Goal: Task Accomplishment & Management: Complete application form

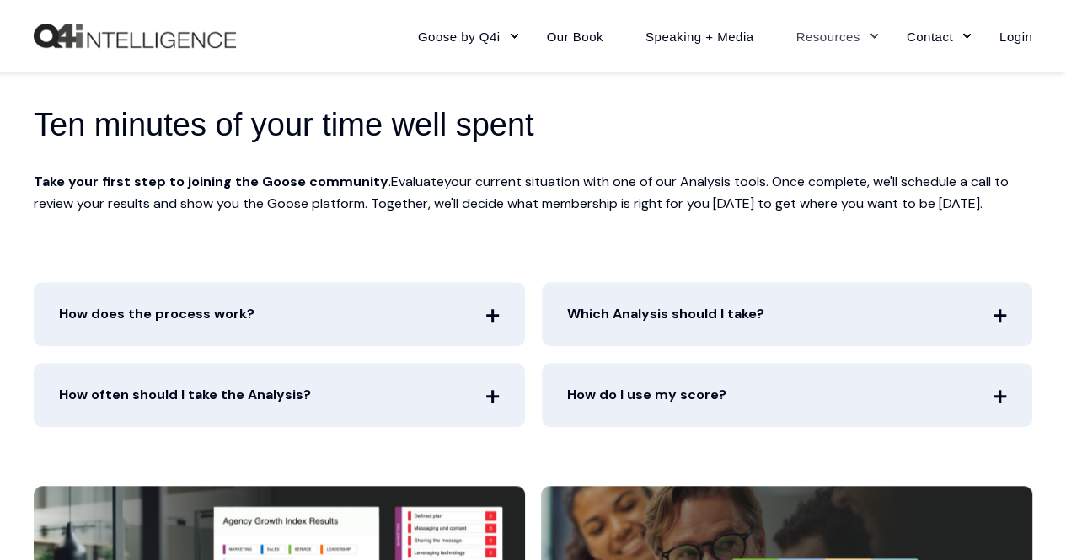
scroll to position [590, 0]
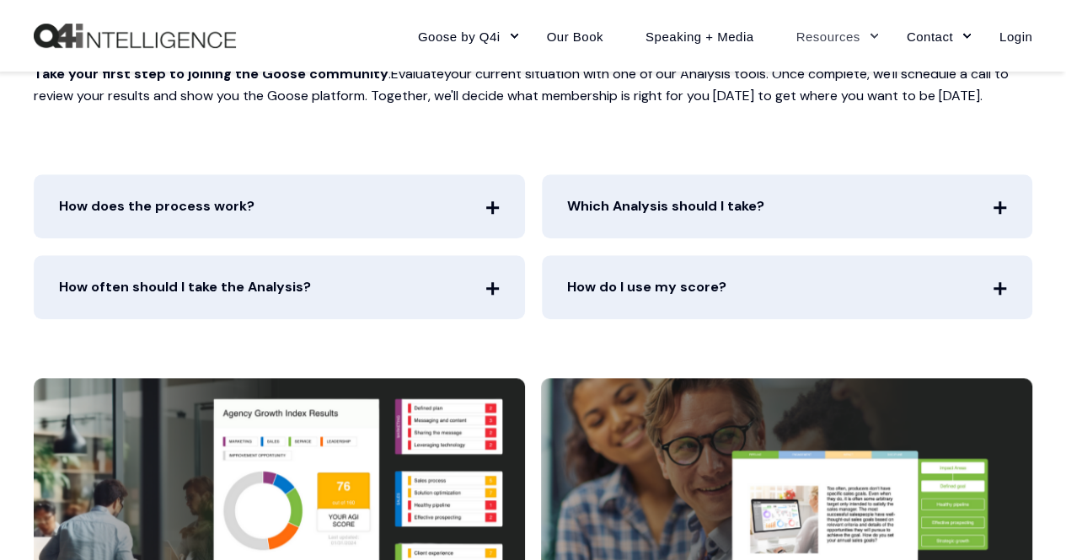
click at [497, 201] on span "How does the process work?" at bounding box center [279, 206] width 491 height 64
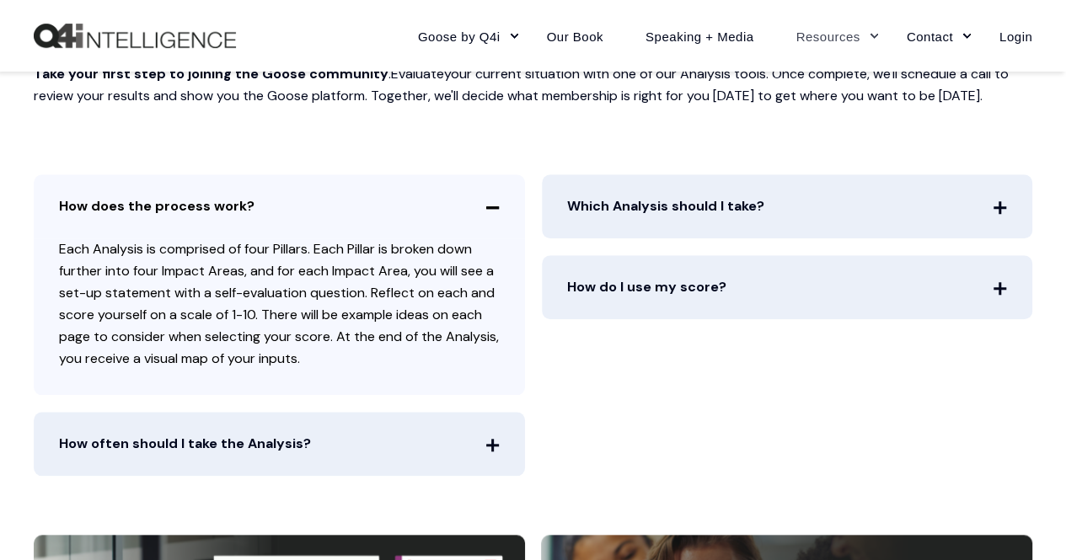
scroll to position [674, 0]
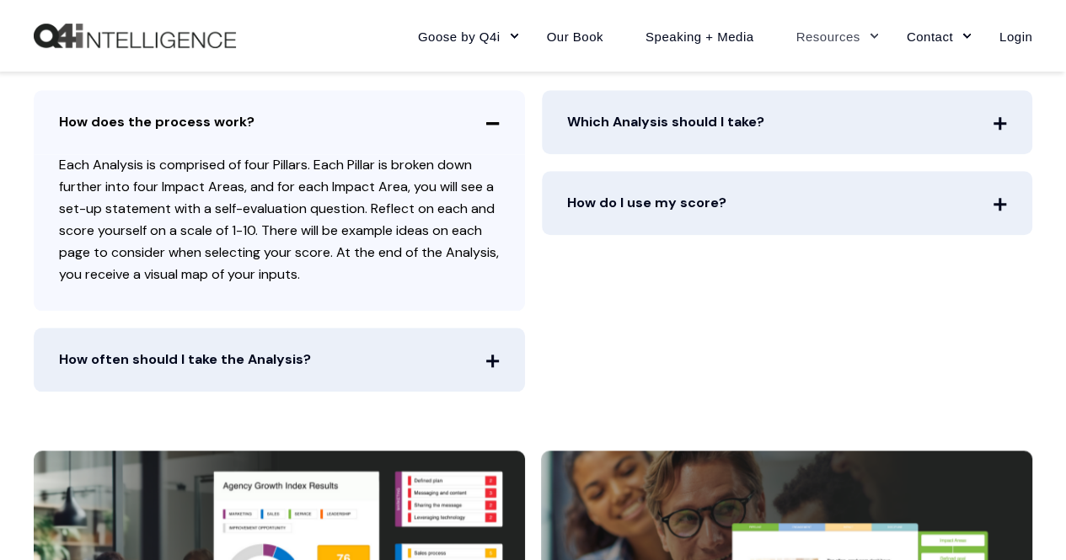
click at [494, 356] on span "How often should I take the Analysis?" at bounding box center [279, 360] width 491 height 64
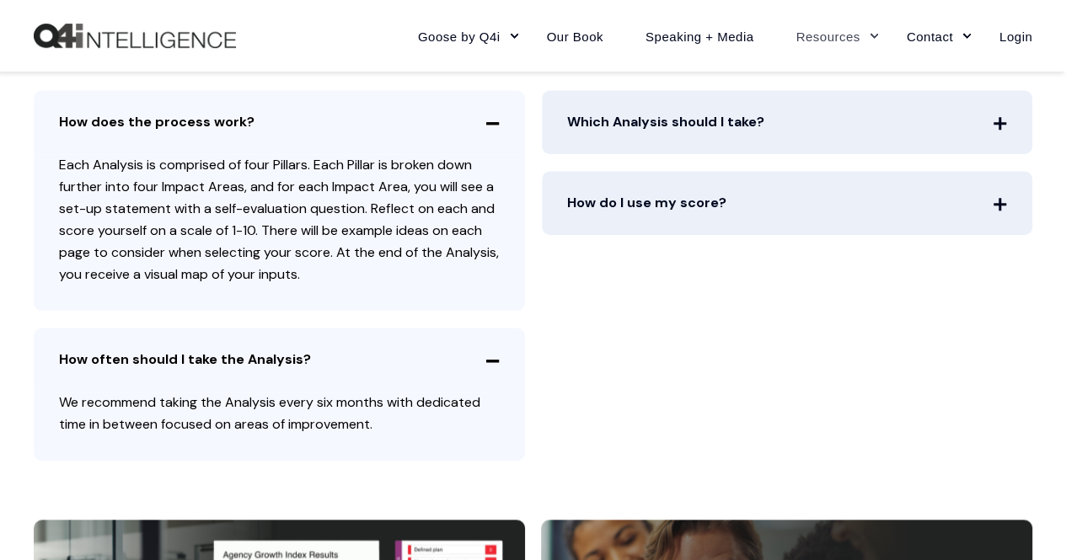
click at [1002, 115] on span "Which Analysis should I take?" at bounding box center [787, 122] width 491 height 64
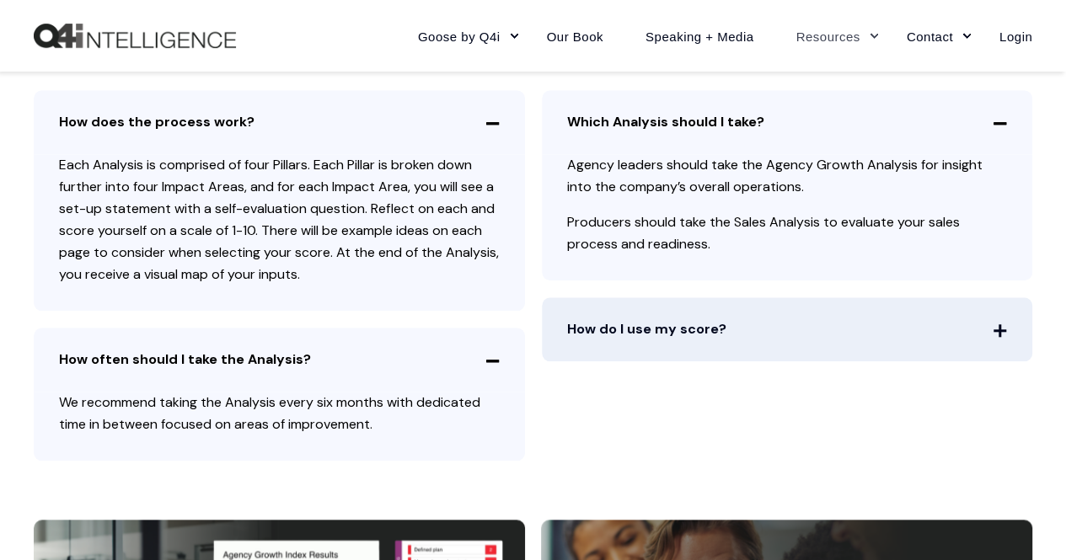
click at [1002, 324] on span "How do I use my score?" at bounding box center [787, 329] width 491 height 64
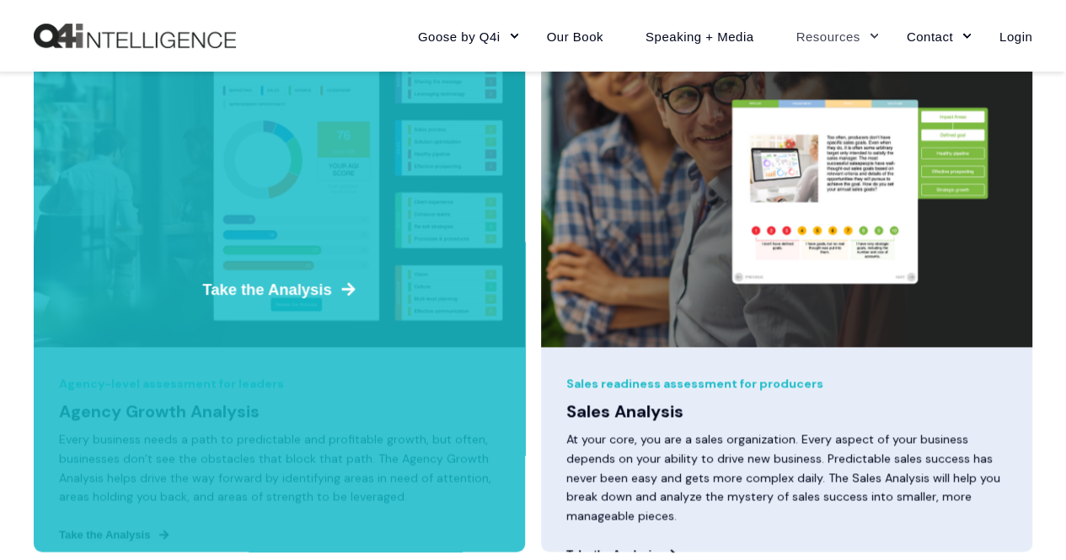
scroll to position [1348, 0]
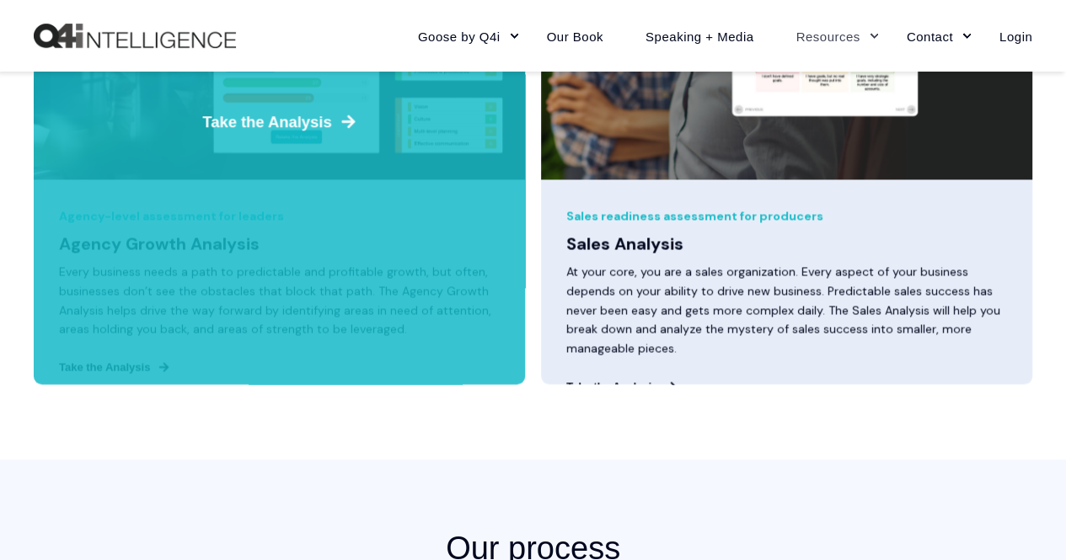
click at [269, 115] on span "Take the Analysis" at bounding box center [279, 121] width 501 height 23
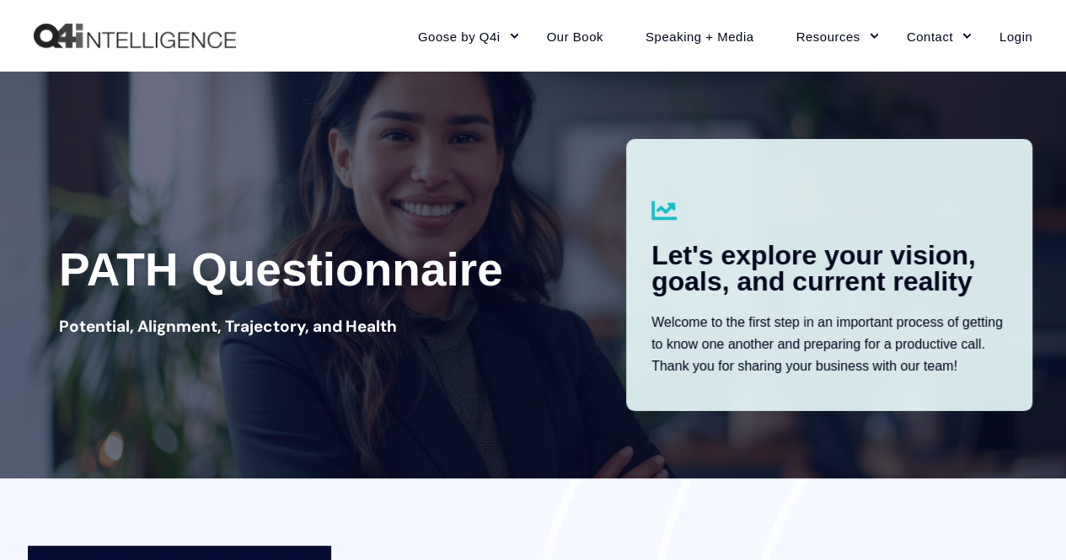
type input "[PERSON_NAME]"
type input "2020 Consulting LLC"
type input "[PERSON_NAME][EMAIL_ADDRESS][DOMAIN_NAME]"
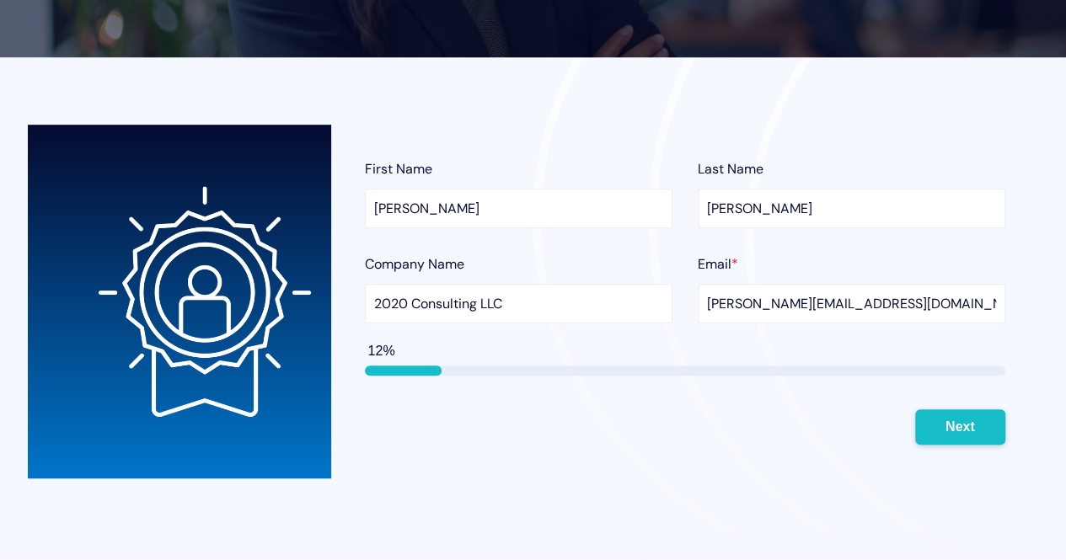
scroll to position [506, 0]
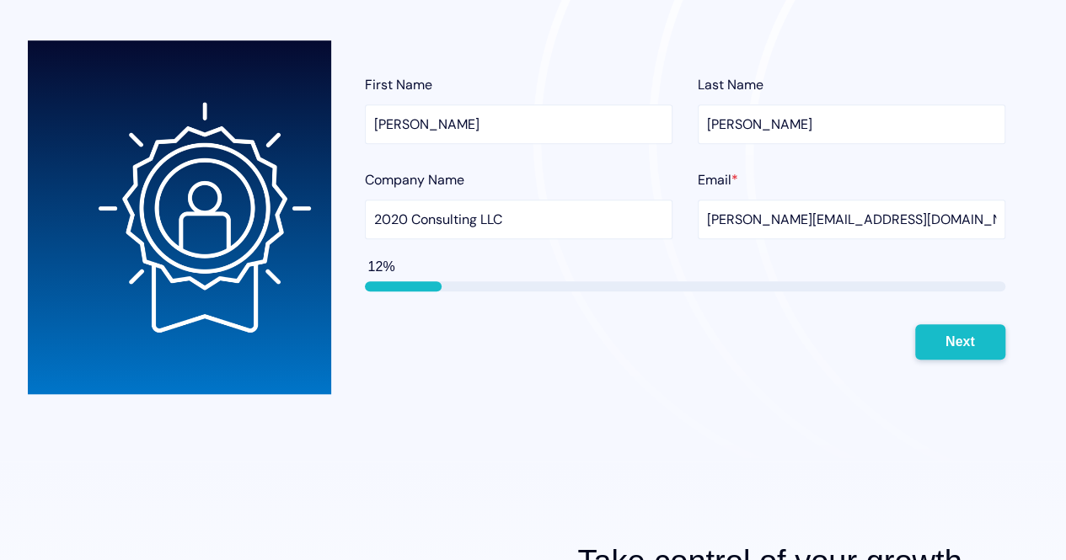
click at [967, 334] on button "Next" at bounding box center [960, 341] width 90 height 35
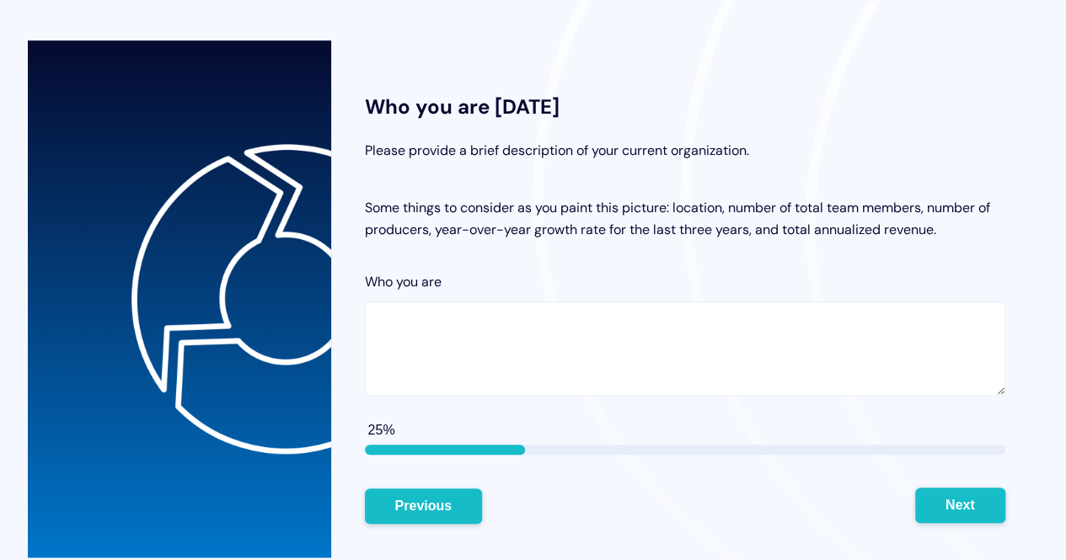
click at [957, 498] on button "Next" at bounding box center [960, 505] width 90 height 35
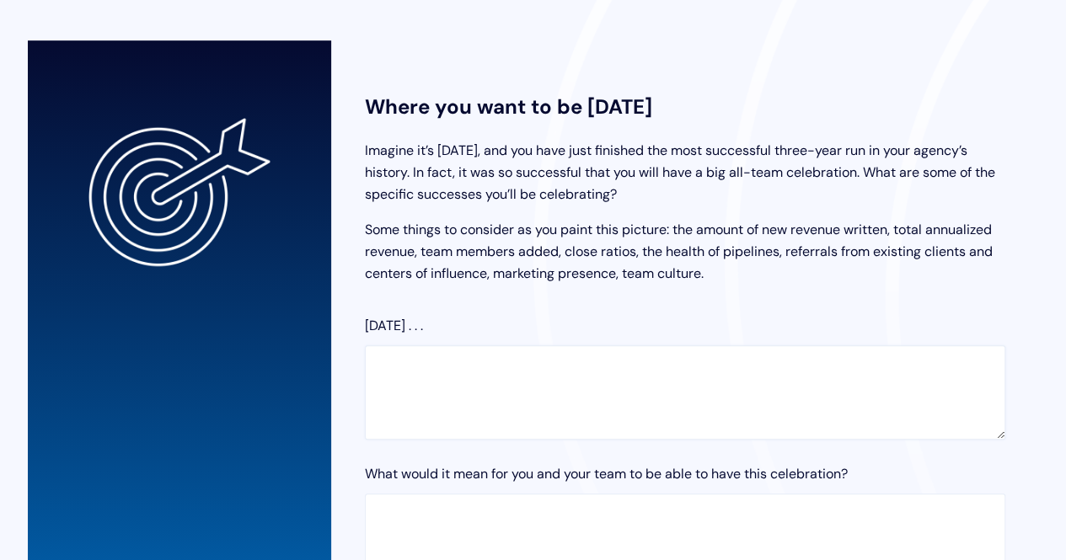
click at [426, 347] on textarea "[DATE] . . ." at bounding box center [685, 392] width 640 height 94
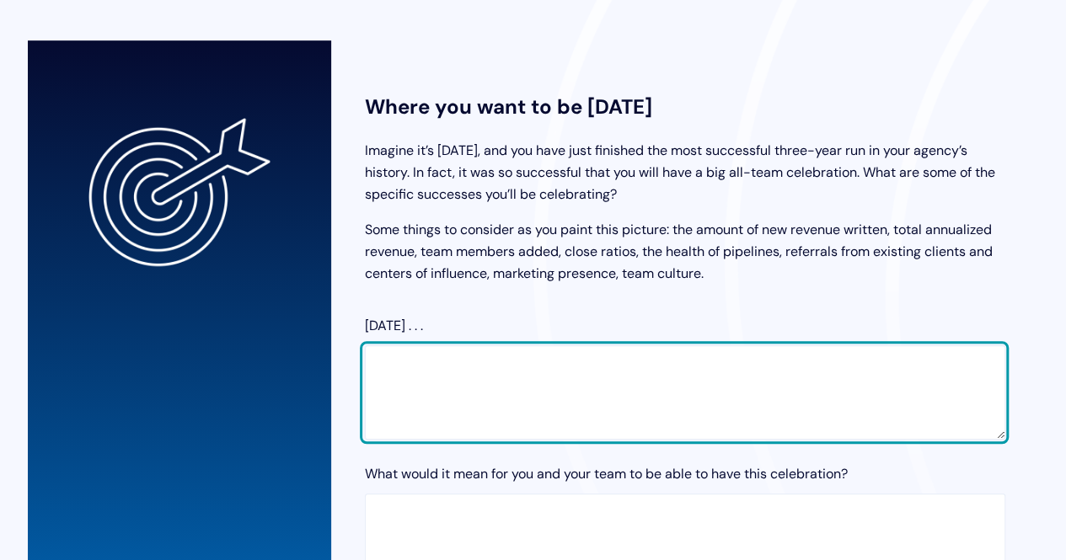
click at [442, 351] on textarea "[DATE] . . ." at bounding box center [685, 392] width 640 height 94
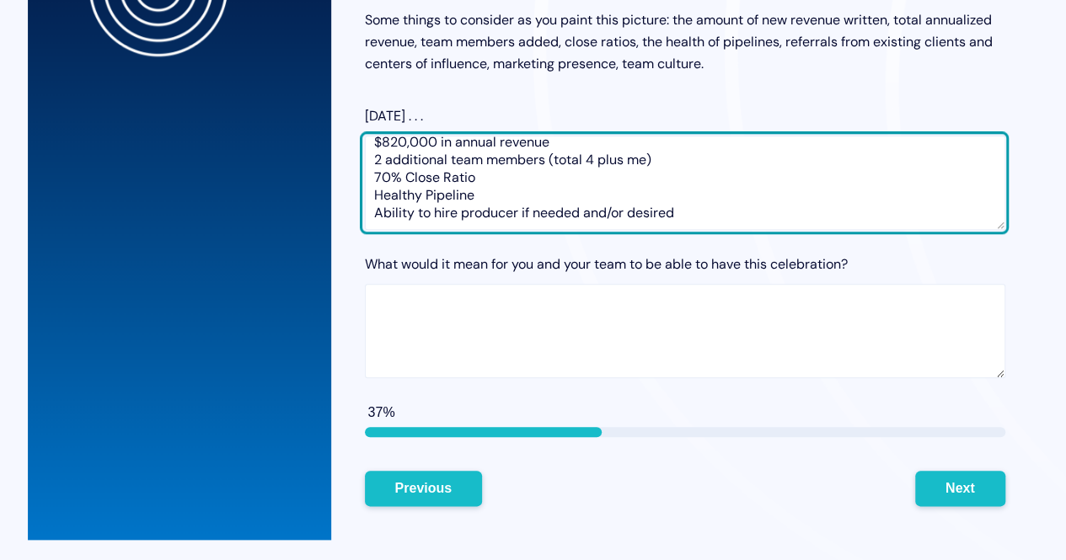
scroll to position [674, 0]
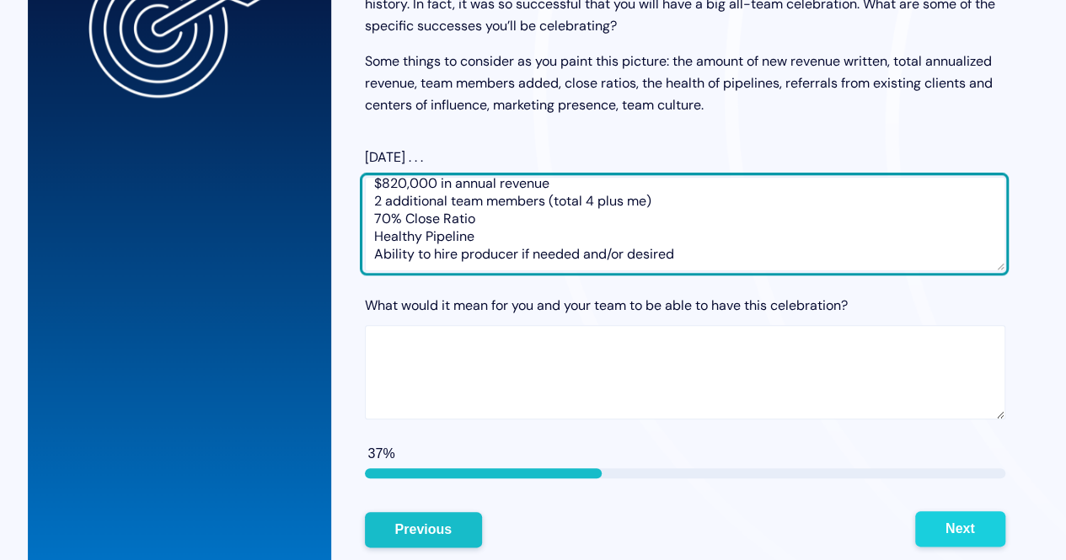
type textarea "$820,000 in annual revenue 2 additional team members (total 4 plus me) 70% Clos…"
click at [955, 523] on button "Next" at bounding box center [960, 528] width 90 height 35
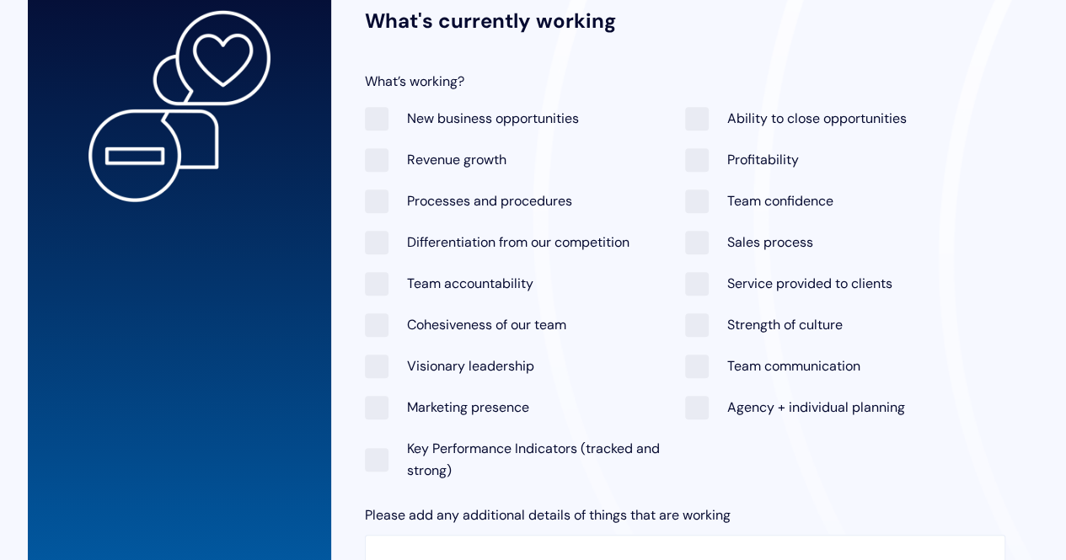
scroll to position [630, 0]
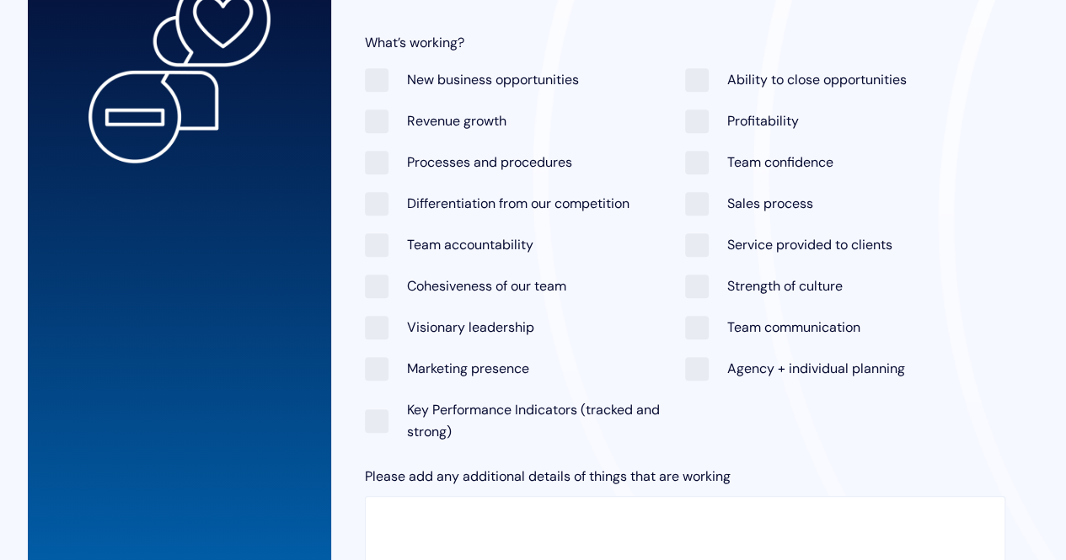
click at [697, 118] on span "Profitability" at bounding box center [742, 121] width 114 height 23
checkbox input "true"
click at [694, 240] on span "Service provided to clients" at bounding box center [788, 244] width 207 height 23
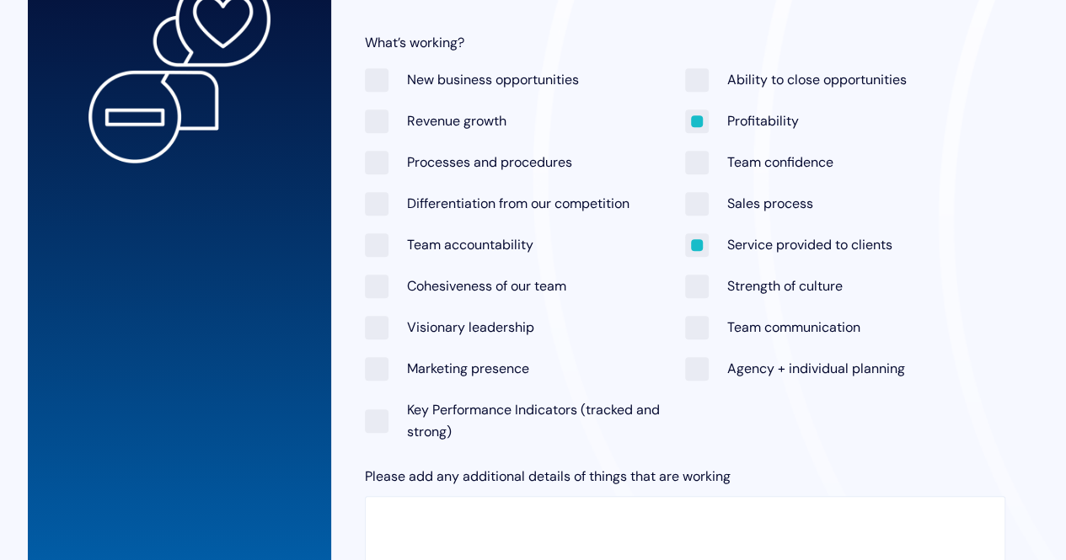
checkbox input "true"
click at [699, 284] on span "Strength of culture" at bounding box center [764, 286] width 158 height 23
checkbox input "true"
click at [376, 285] on span "Cohesiveness of our team" at bounding box center [465, 286] width 201 height 23
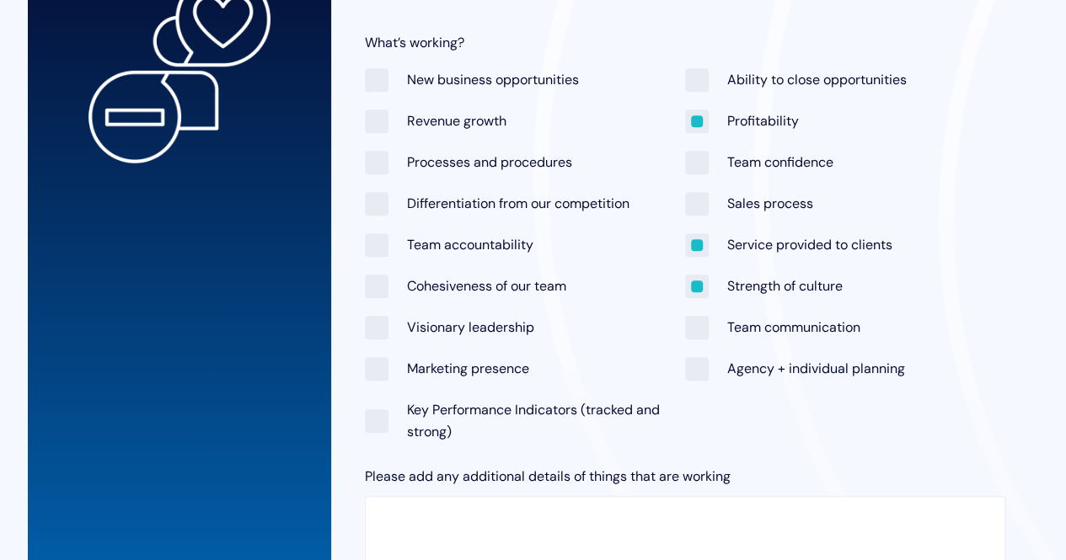
checkbox input "true"
click at [378, 201] on span "Differentiation from our competition" at bounding box center [497, 203] width 265 height 23
checkbox input "true"
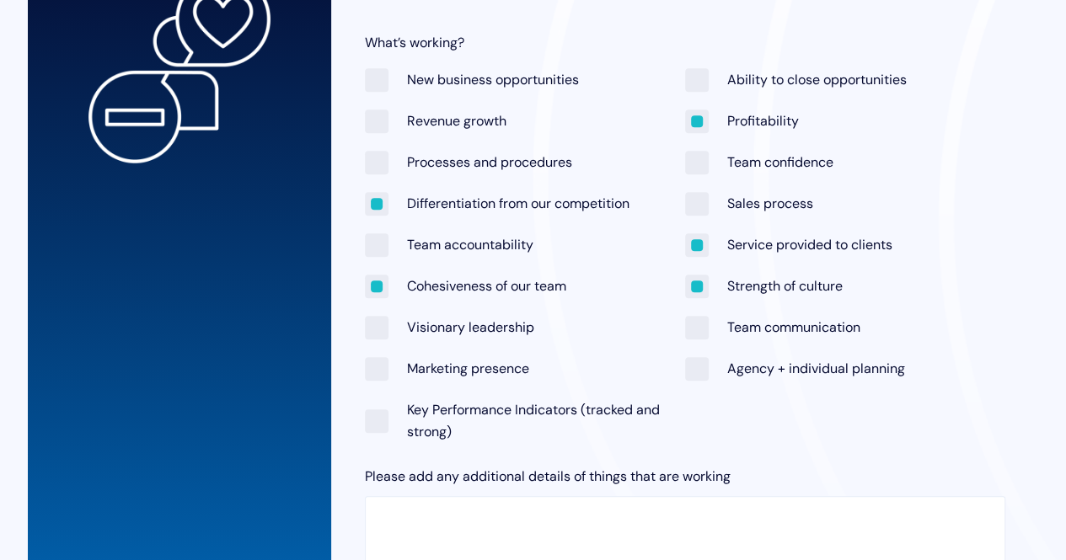
click at [699, 157] on span "Team confidence" at bounding box center [759, 162] width 148 height 23
click at [696, 158] on span "Team confidence" at bounding box center [759, 162] width 148 height 23
checkbox input "false"
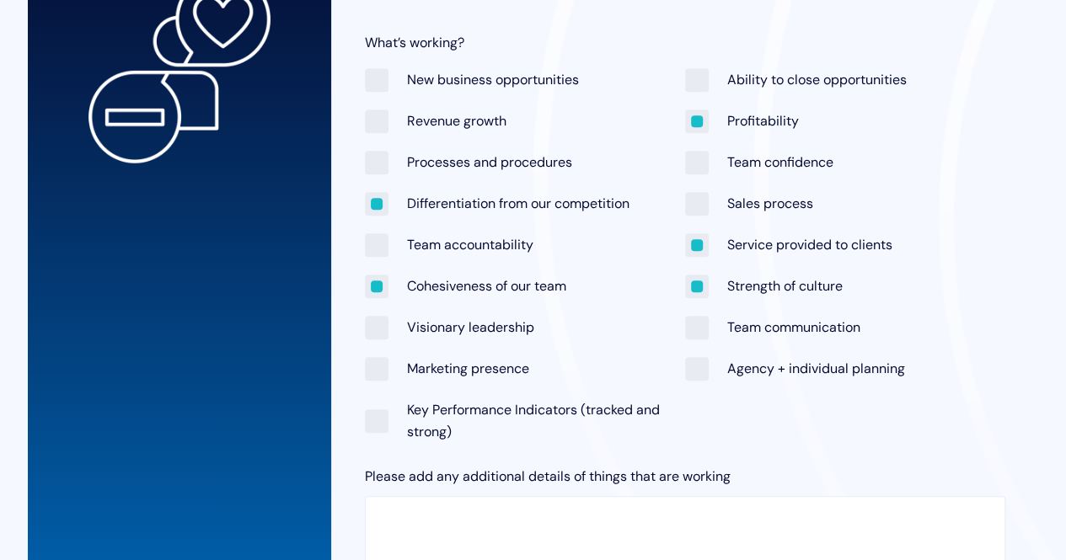
click at [385, 238] on span "Team accountability" at bounding box center [449, 244] width 169 height 23
checkbox input "true"
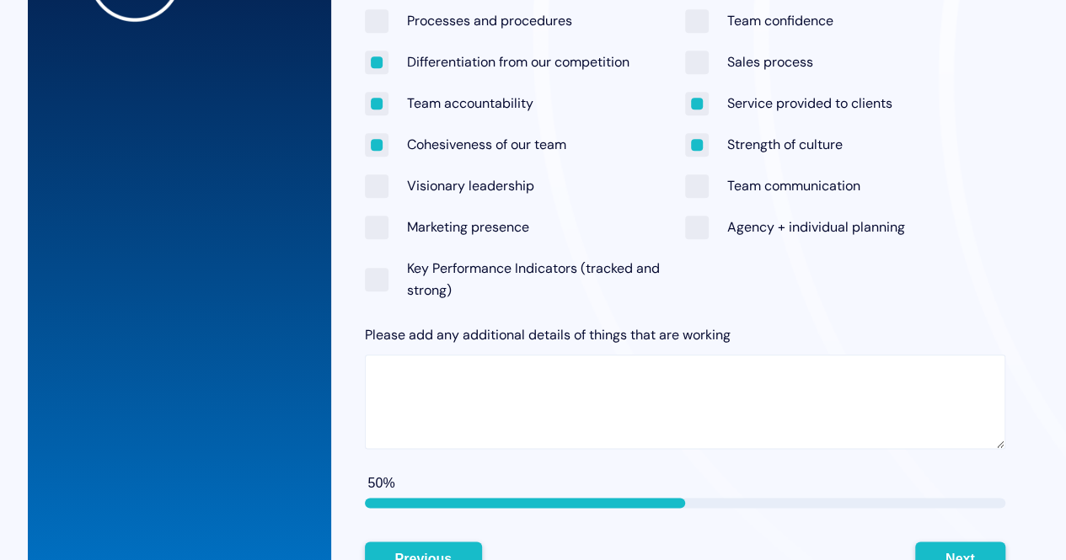
scroll to position [799, 0]
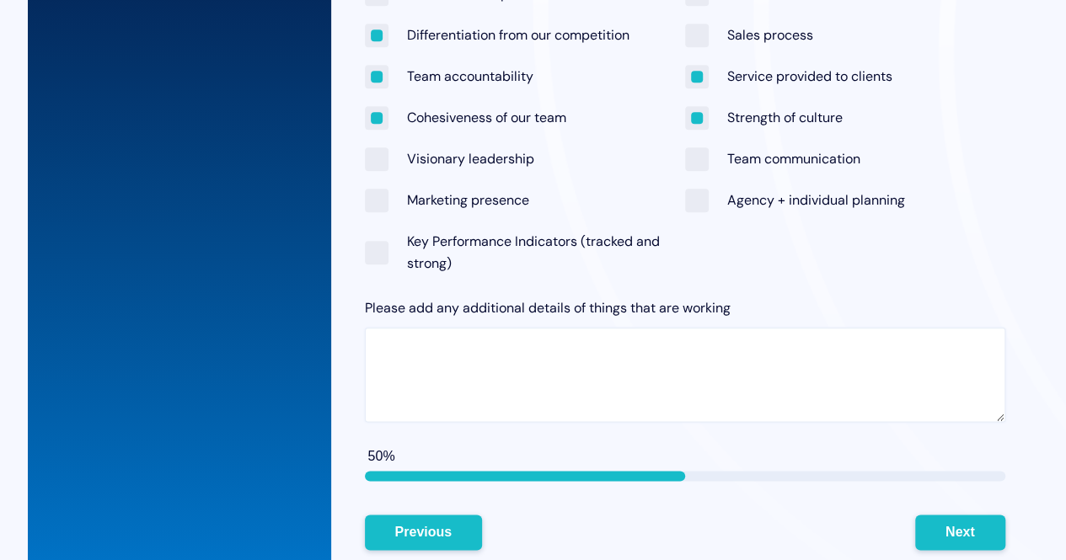
click at [430, 339] on textarea "Please add any additional details of things that are working" at bounding box center [685, 375] width 640 height 94
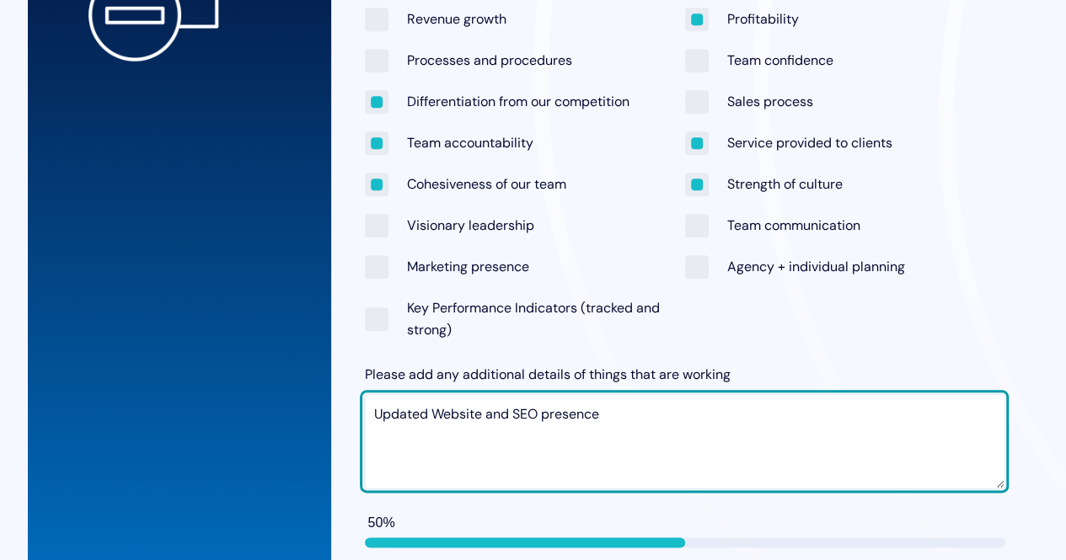
scroll to position [883, 0]
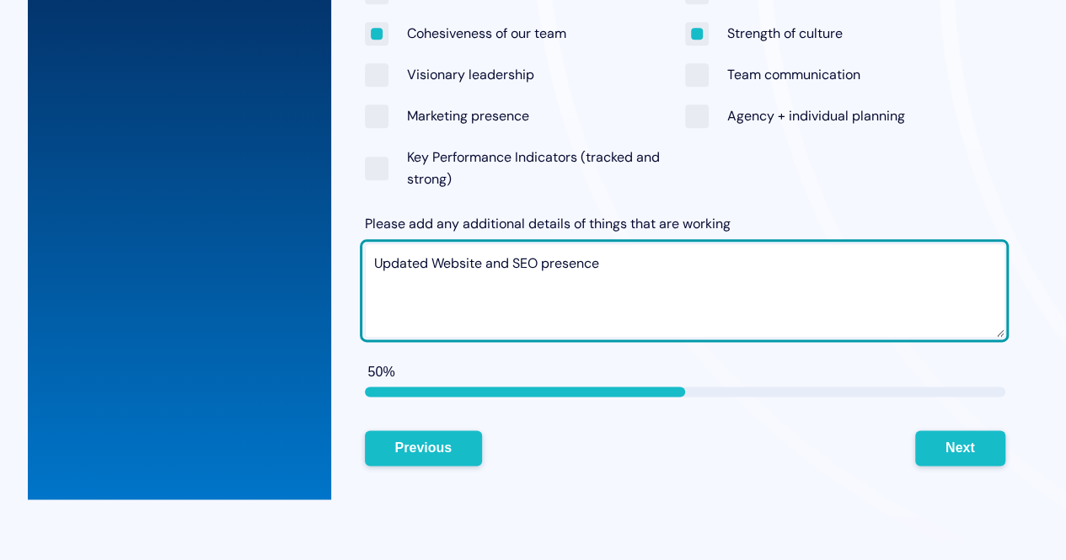
click at [631, 267] on textarea "Updated Website and SEO presence" at bounding box center [685, 291] width 640 height 94
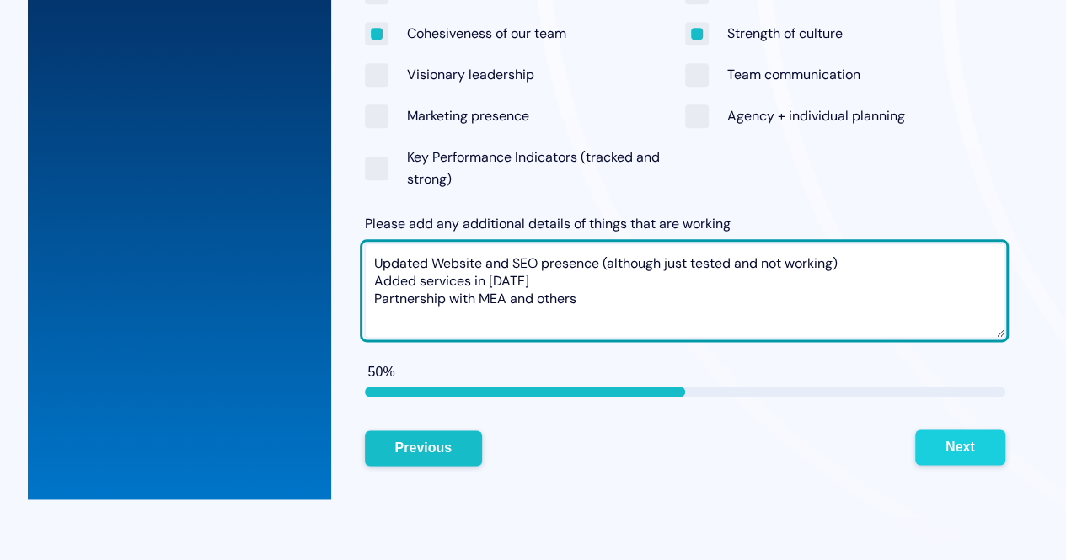
type textarea "Updated Website and SEO presence (although just tested and not working) Added s…"
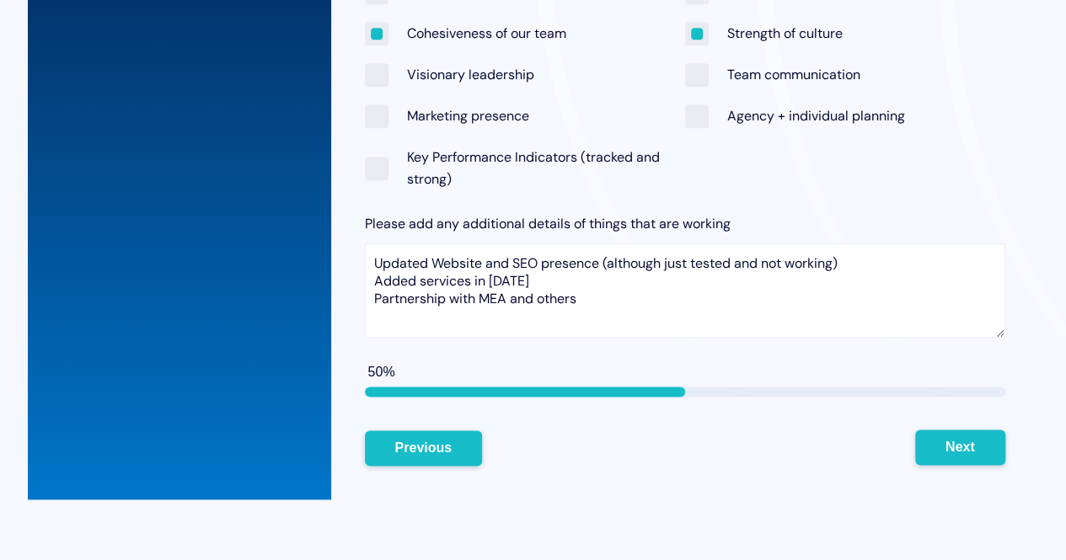
click at [955, 442] on button "Next" at bounding box center [960, 447] width 90 height 35
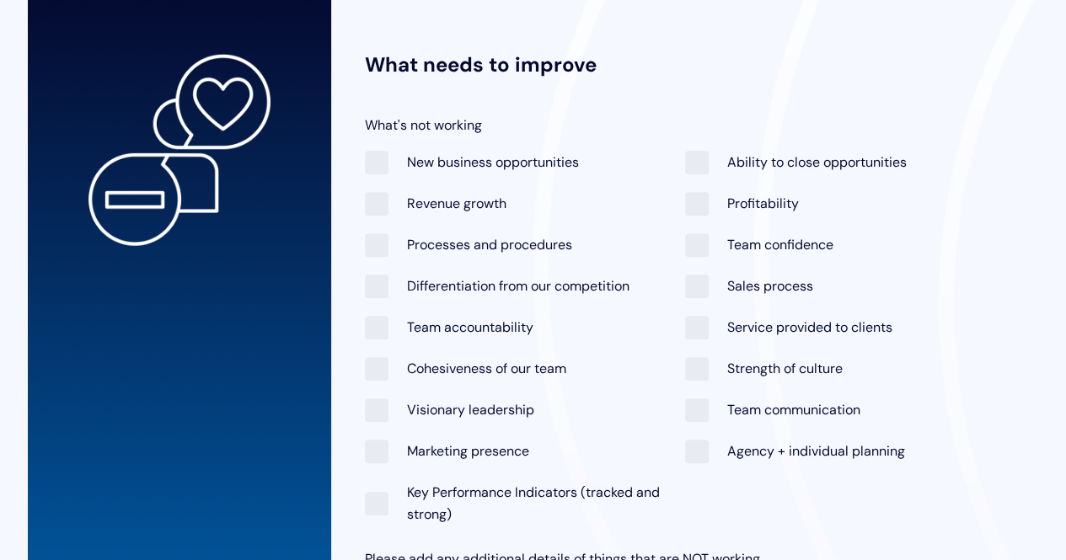
scroll to position [546, 0]
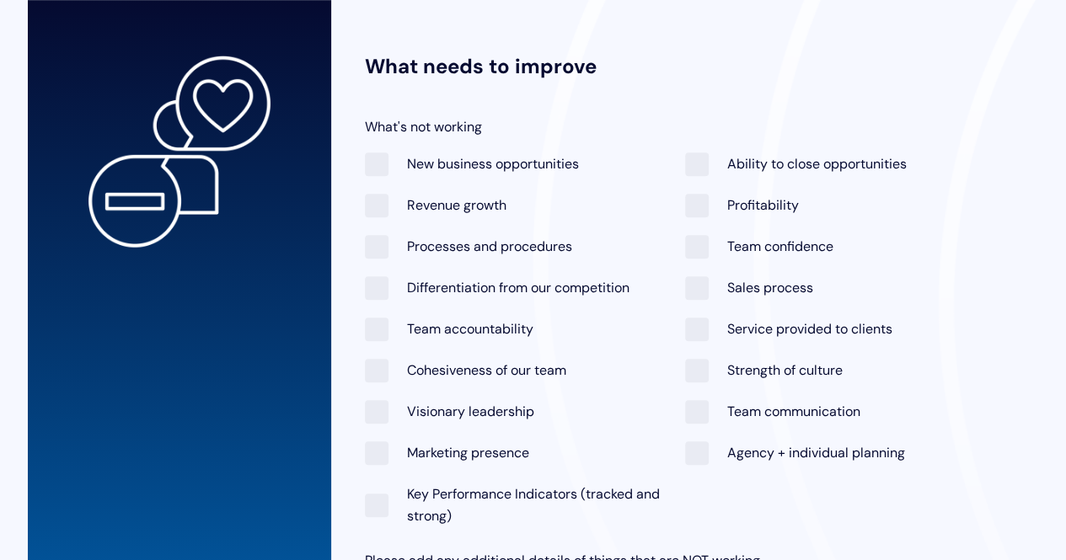
click at [377, 202] on span "Revenue growth" at bounding box center [436, 205] width 142 height 23
checkbox input "true"
click at [380, 240] on span "Processes and procedures" at bounding box center [468, 246] width 207 height 23
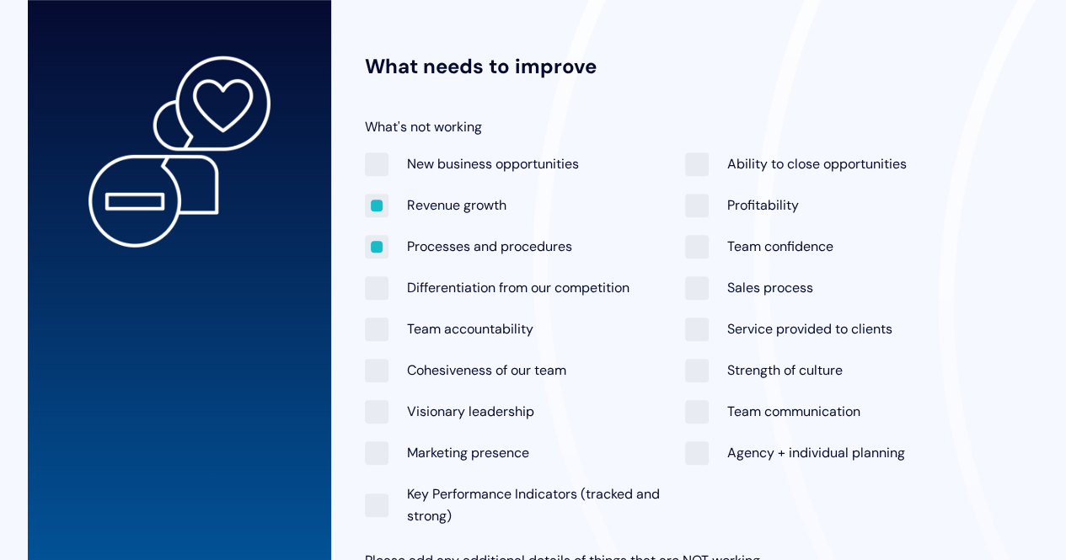
checkbox input "true"
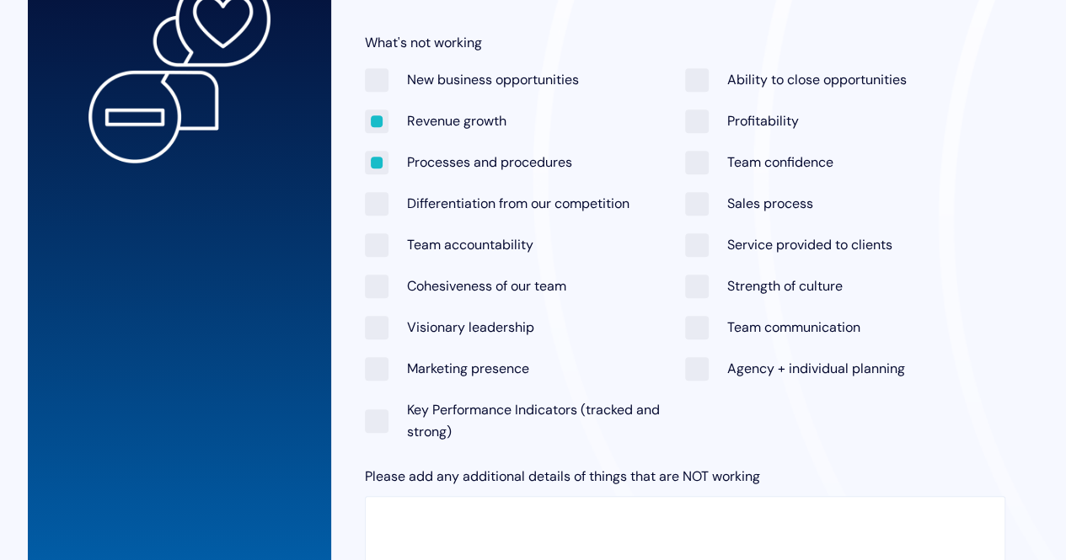
scroll to position [715, 0]
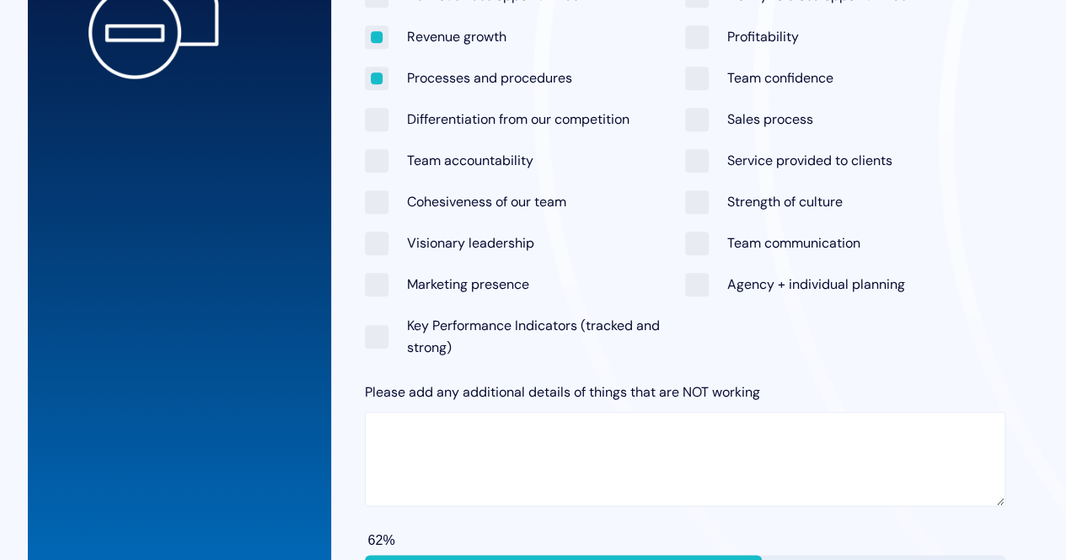
click at [380, 283] on span "Marketing presence" at bounding box center [447, 284] width 164 height 23
checkbox input "true"
drag, startPoint x: 384, startPoint y: 242, endPoint x: 410, endPoint y: 252, distance: 27.2
click at [383, 242] on span "Visionary leadership" at bounding box center [449, 243] width 169 height 23
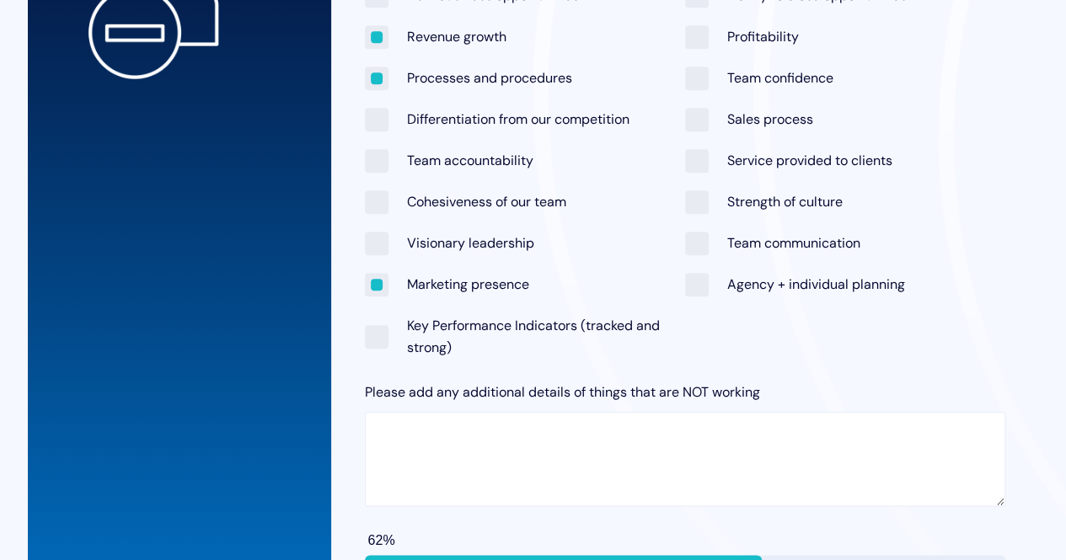
checkbox input "true"
click at [381, 329] on span "Key Performance Indicators (tracked and strong)" at bounding box center [525, 336] width 320 height 45
checkbox input "true"
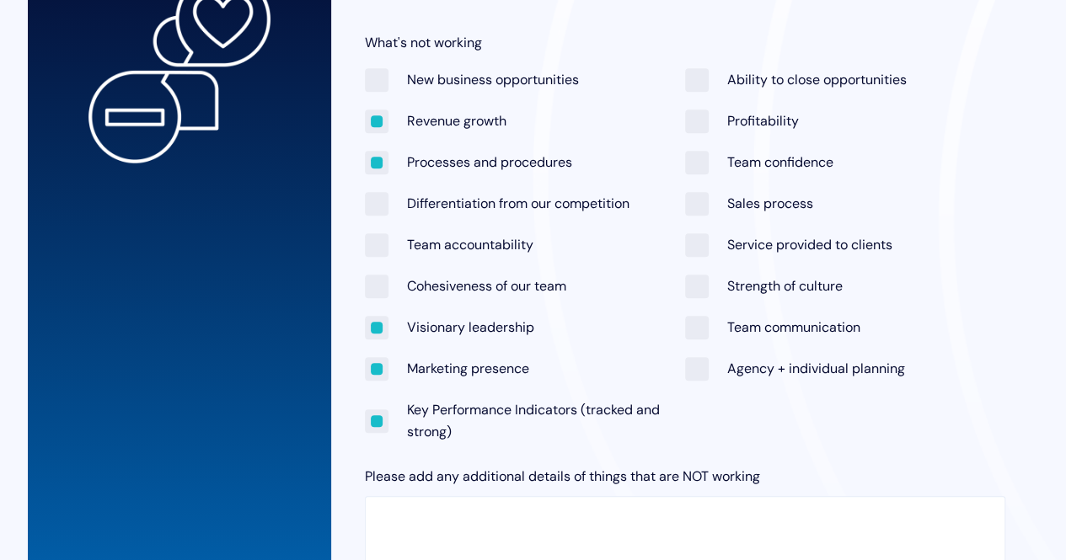
scroll to position [546, 0]
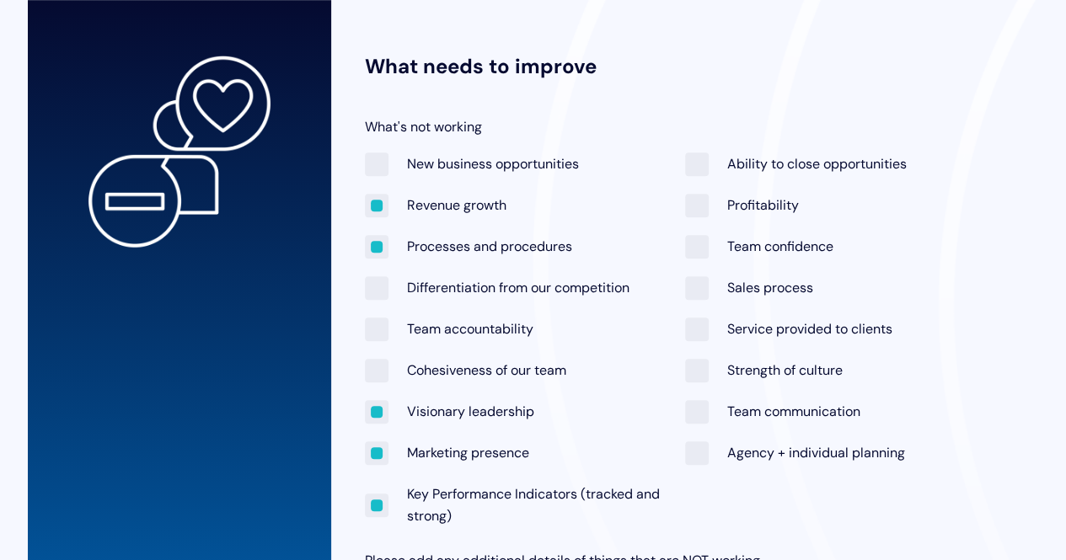
click at [703, 286] on span "Sales process" at bounding box center [749, 287] width 128 height 23
checkbox input "true"
click at [703, 415] on span "Team communication" at bounding box center [772, 411] width 175 height 23
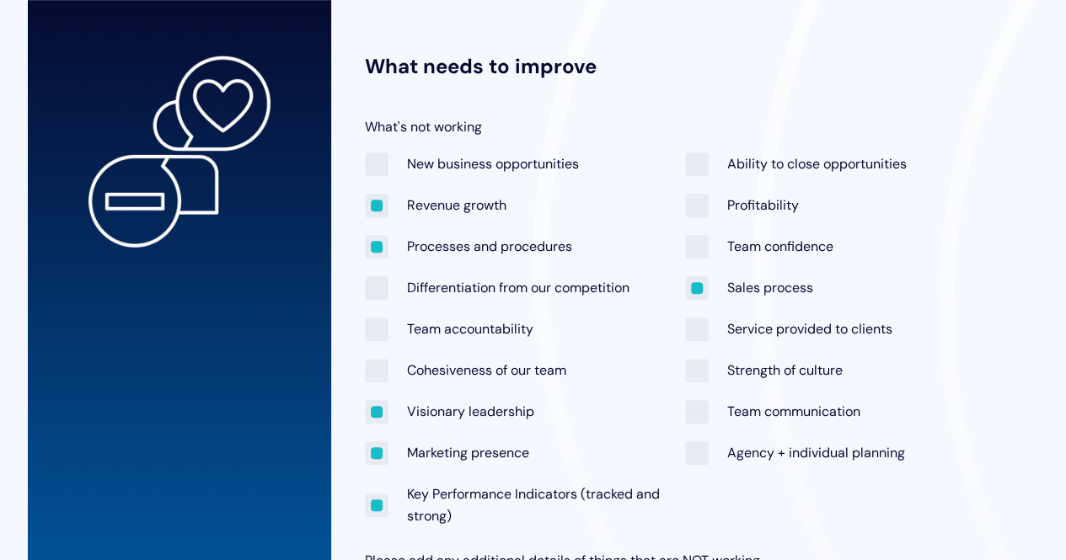
checkbox input "true"
click at [378, 163] on span "New business opportunities" at bounding box center [472, 164] width 214 height 23
checkbox input "true"
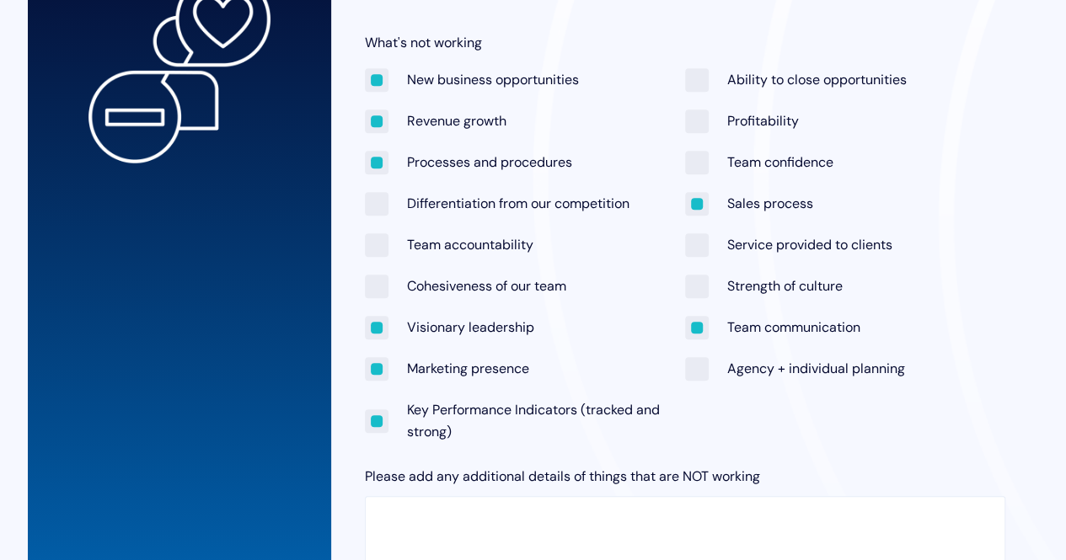
scroll to position [799, 0]
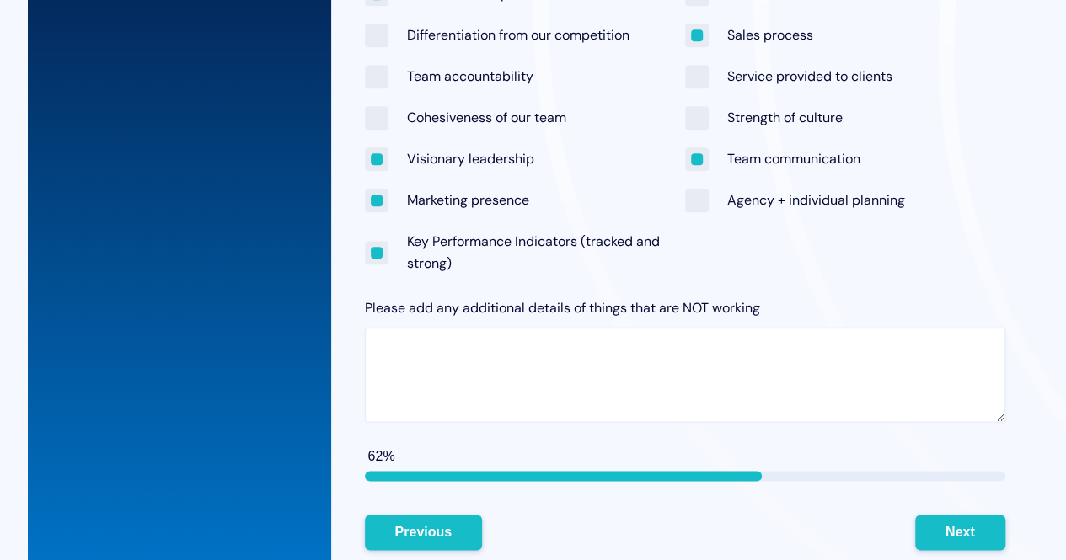
click at [437, 344] on textarea "Please add any additional details of things that are NOT working" at bounding box center [685, 375] width 640 height 94
click at [411, 350] on textarea "Efficiancy or proper use of CRM" at bounding box center [685, 375] width 640 height 94
click at [619, 349] on textarea "Efficiency or proper use of CRM" at bounding box center [685, 375] width 640 height 94
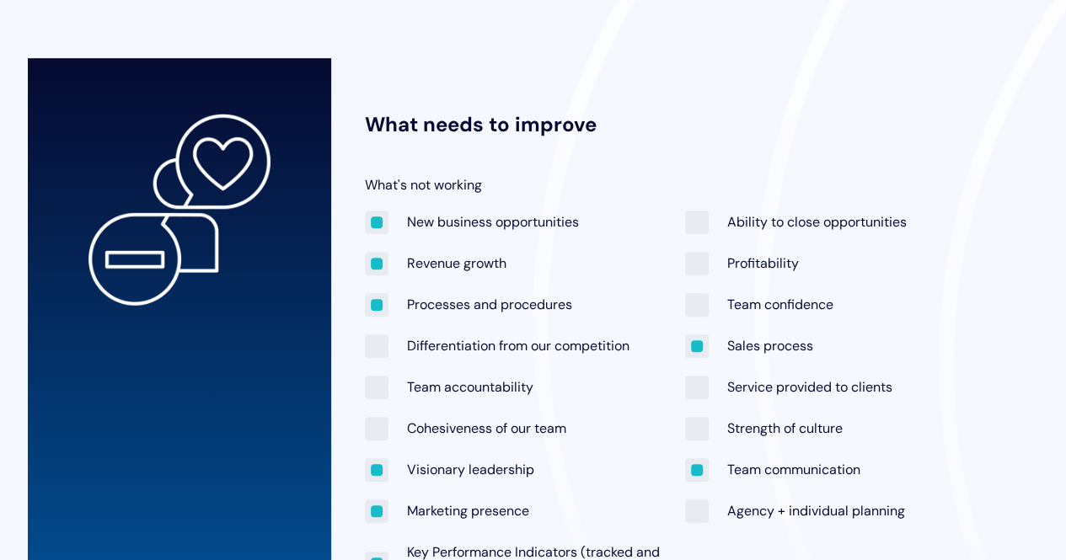
scroll to position [462, 0]
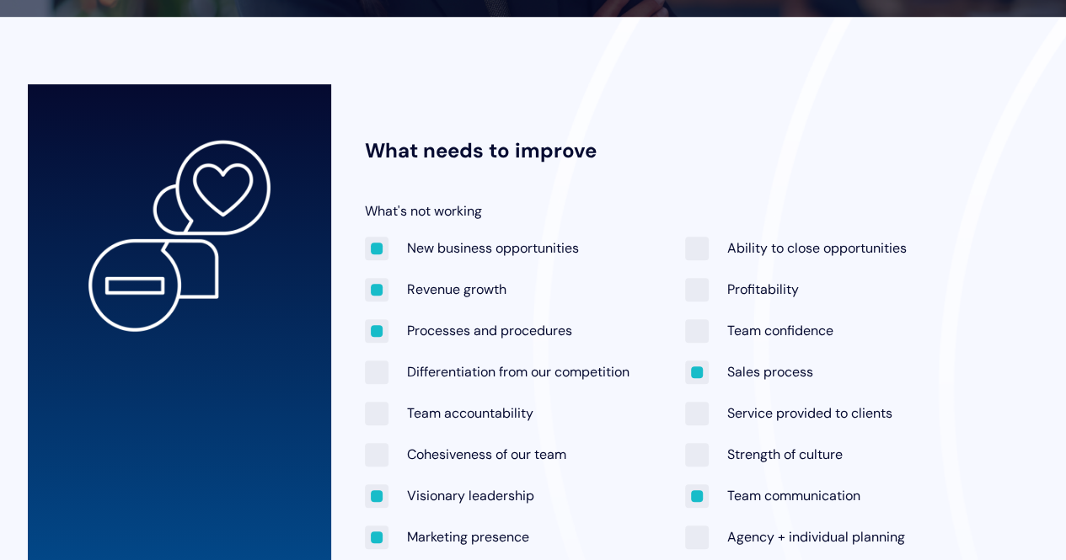
type textarea "Efficiency or proper use of CRM"
click at [698, 244] on span "Ability to close opportunities" at bounding box center [796, 248] width 222 height 23
checkbox input "true"
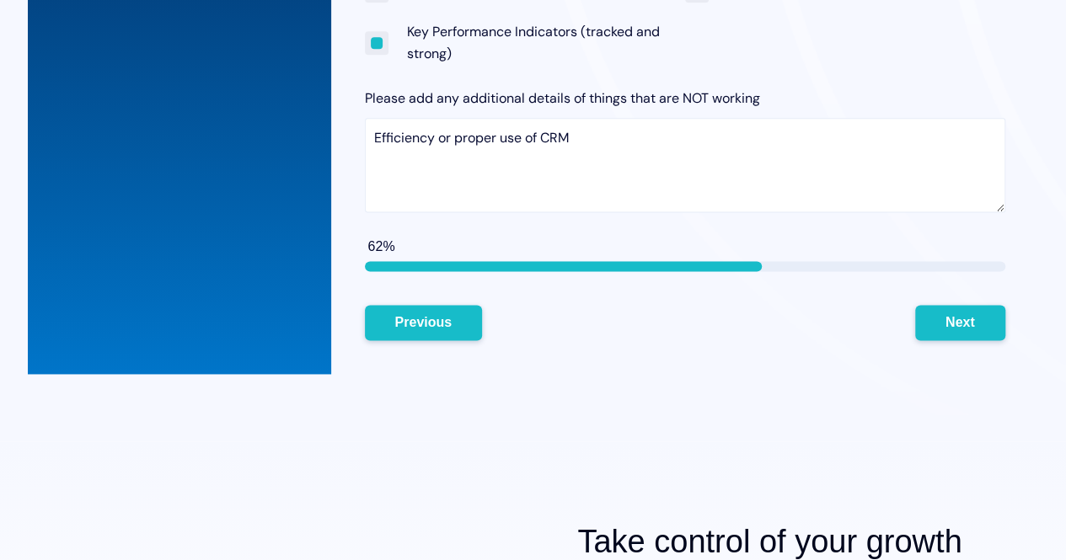
scroll to position [1052, 0]
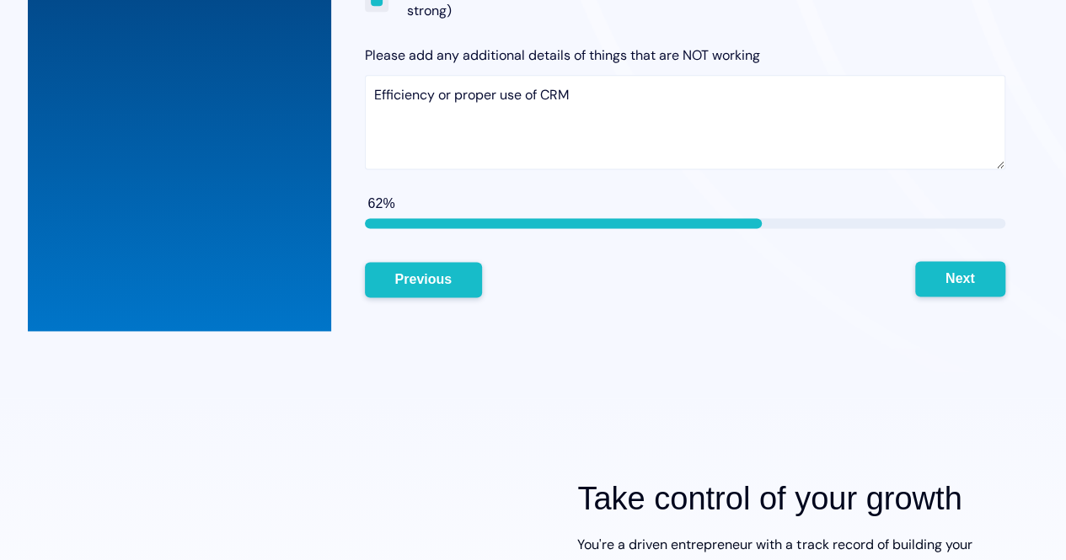
click at [971, 281] on button "Next" at bounding box center [960, 278] width 90 height 35
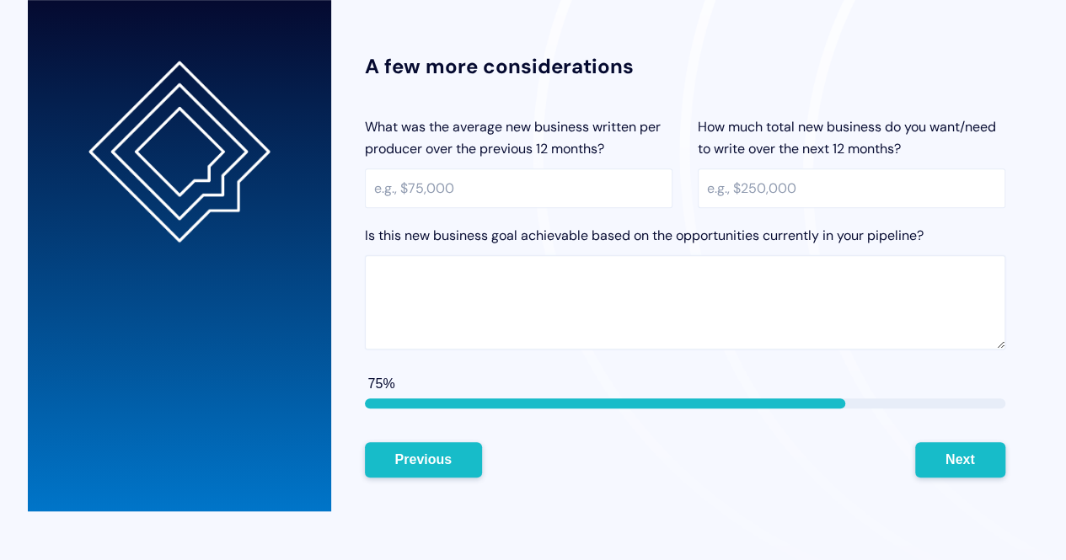
scroll to position [462, 0]
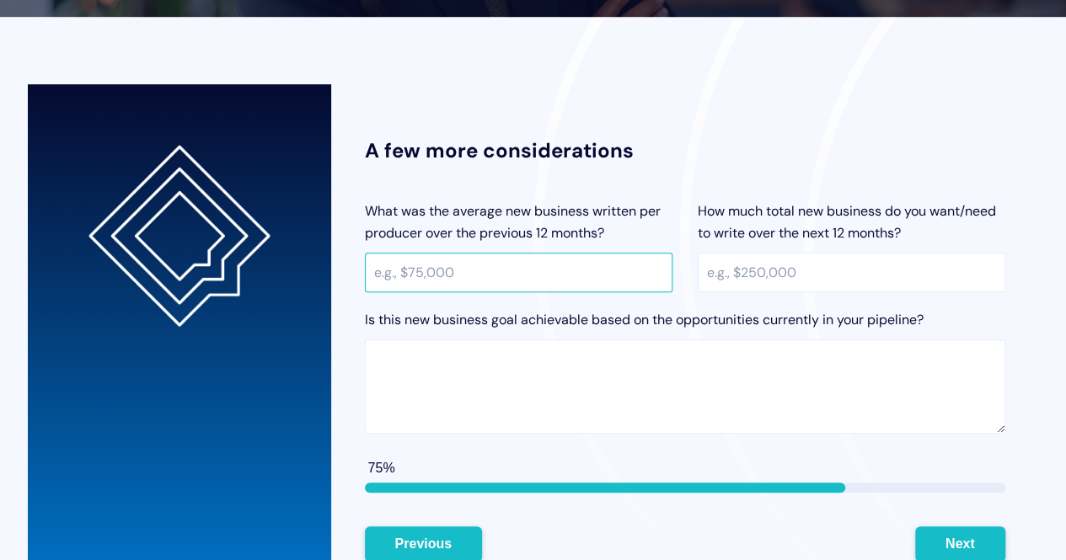
click at [494, 266] on input "What was the average new business written per producer over the previous 12 mon…" at bounding box center [519, 273] width 308 height 40
click at [457, 270] on input "What was the average new business written per producer over the previous 12 mon…" at bounding box center [519, 273] width 308 height 40
type input "3"
type input "$32,000"
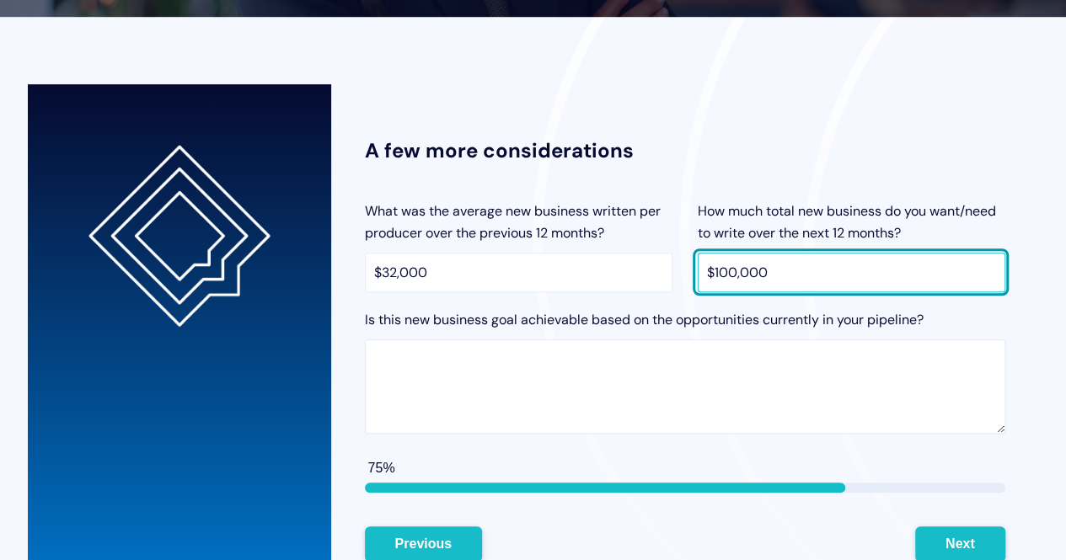
type input "$100,000"
click at [511, 351] on textarea "Is this new business goal achievable based on the opportunities currently in yo…" at bounding box center [685, 387] width 640 height 94
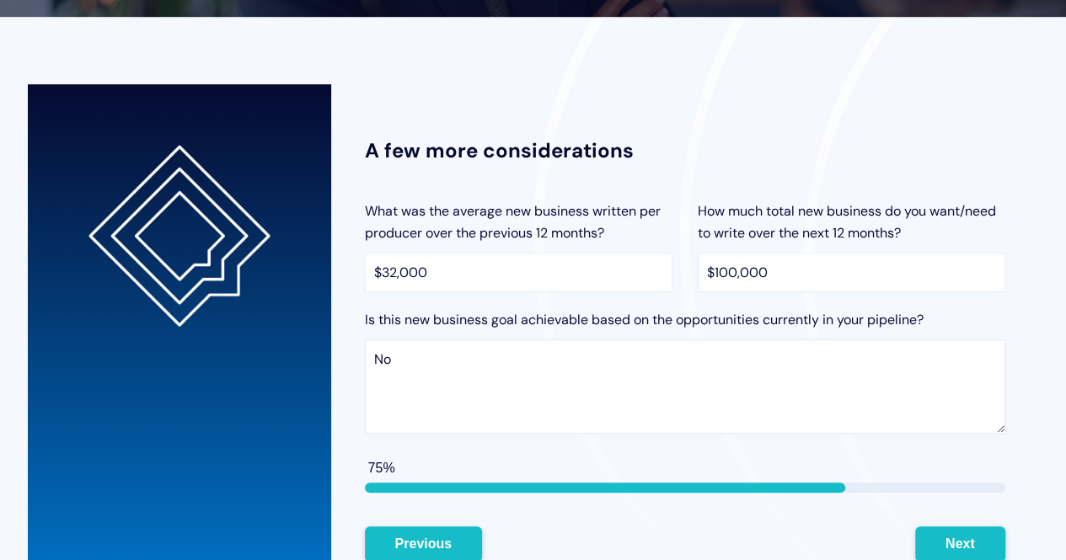
scroll to position [630, 0]
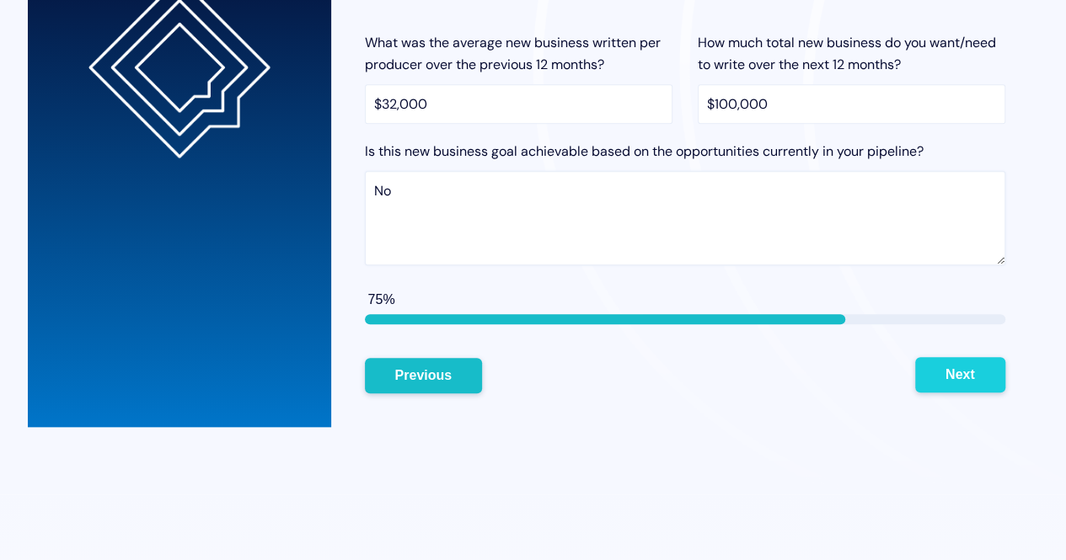
type textarea "No"
click at [955, 372] on button "Next" at bounding box center [960, 374] width 90 height 35
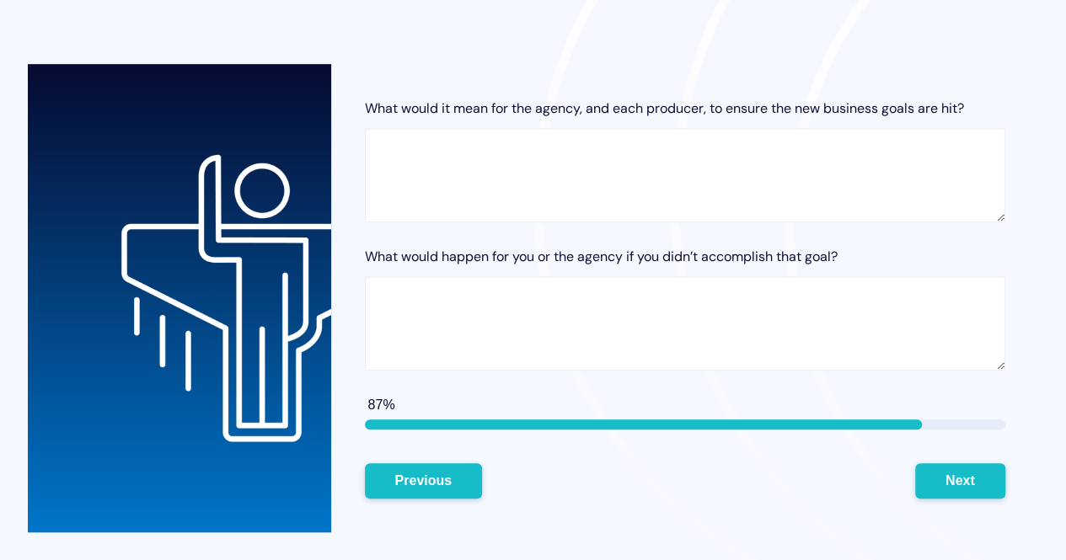
scroll to position [462, 0]
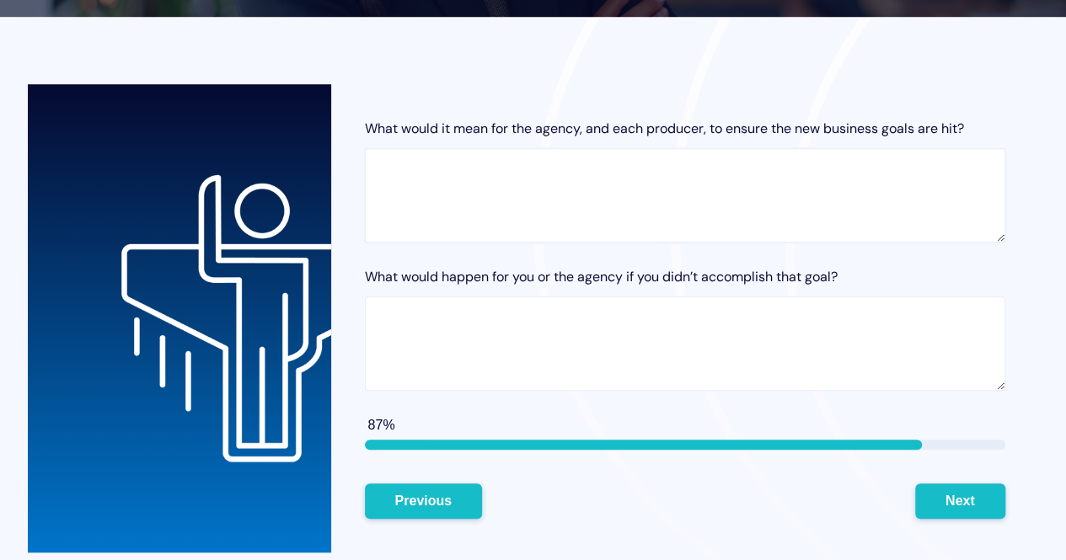
click at [410, 158] on textarea "What would it mean for the agency, and each producer, to ensure the new busines…" at bounding box center [685, 195] width 640 height 94
type textarea "More profit and/or ability to hire more PT help"
click at [474, 312] on textarea "What would happen for you or the agency if you didn’t accomplish that goal?" at bounding box center [685, 344] width 640 height 94
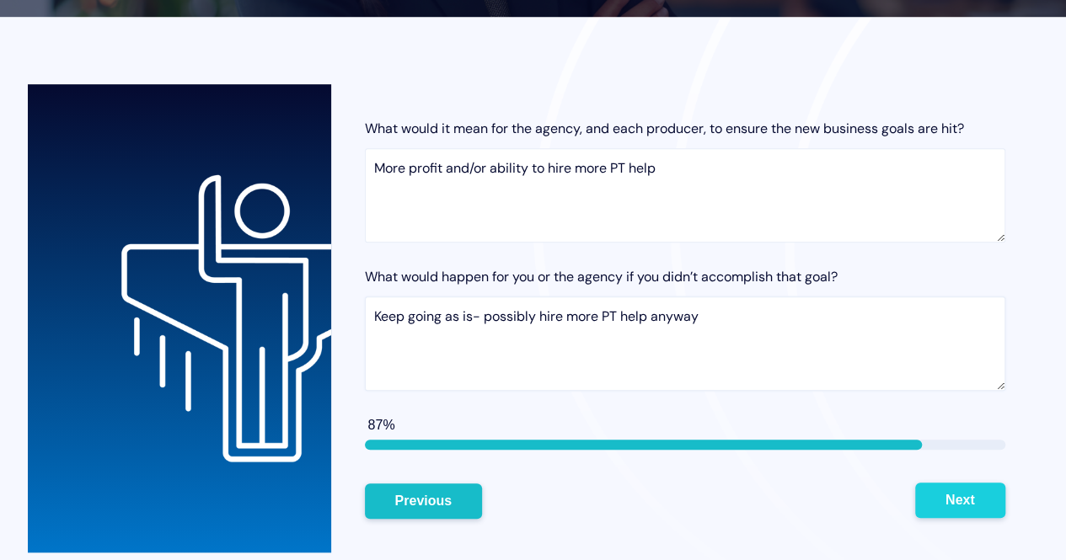
type textarea "Keep going as is- possibly hire more PT help anyway"
click at [968, 496] on button "Next" at bounding box center [960, 500] width 90 height 35
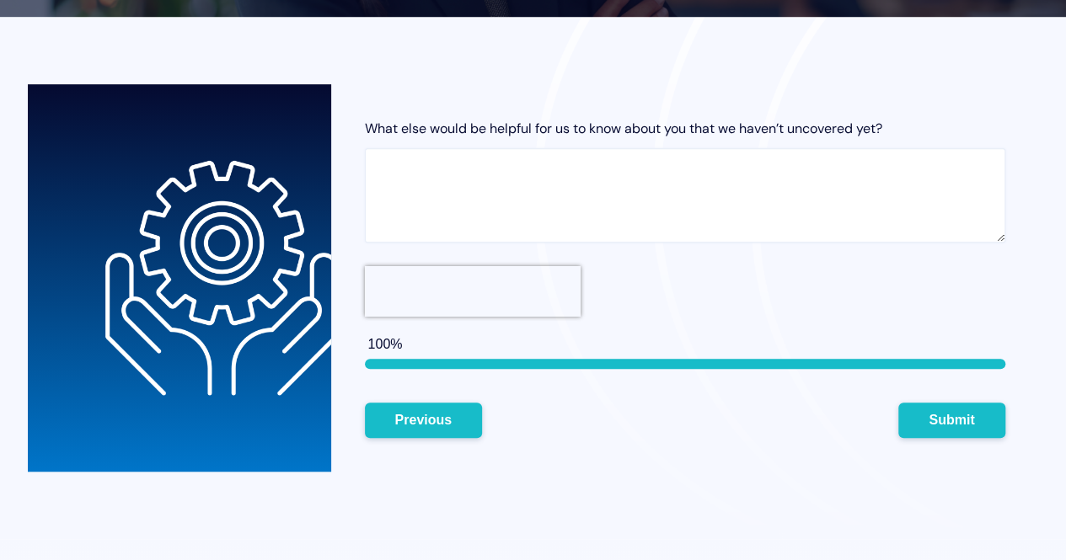
click at [458, 159] on textarea "What else would be helpful for us to know about you that we haven’t uncovered y…" at bounding box center [685, 195] width 640 height 94
type textarea "M"
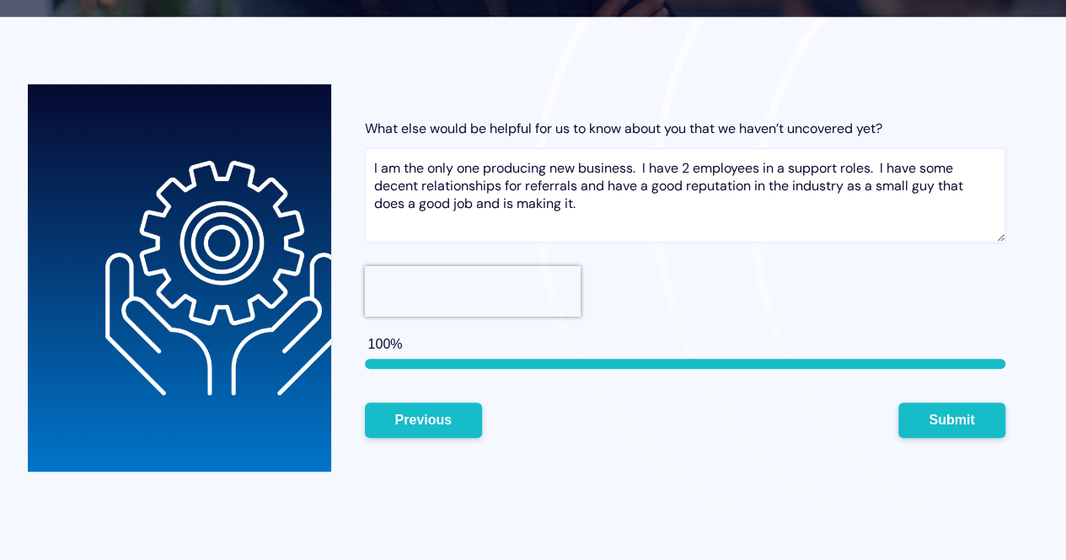
drag, startPoint x: 795, startPoint y: 163, endPoint x: 802, endPoint y: 156, distance: 10.1
click at [795, 162] on textarea "I am the only one producing new business. I have 2 employees in a support roles…" at bounding box center [685, 195] width 640 height 94
click at [580, 185] on textarea "I am the only one producing new business. I have 2 employees in support roles. …" at bounding box center [685, 195] width 640 height 94
click at [648, 201] on textarea "I am the only one producing new business. I have 2 employees in support roles. …" at bounding box center [685, 195] width 640 height 94
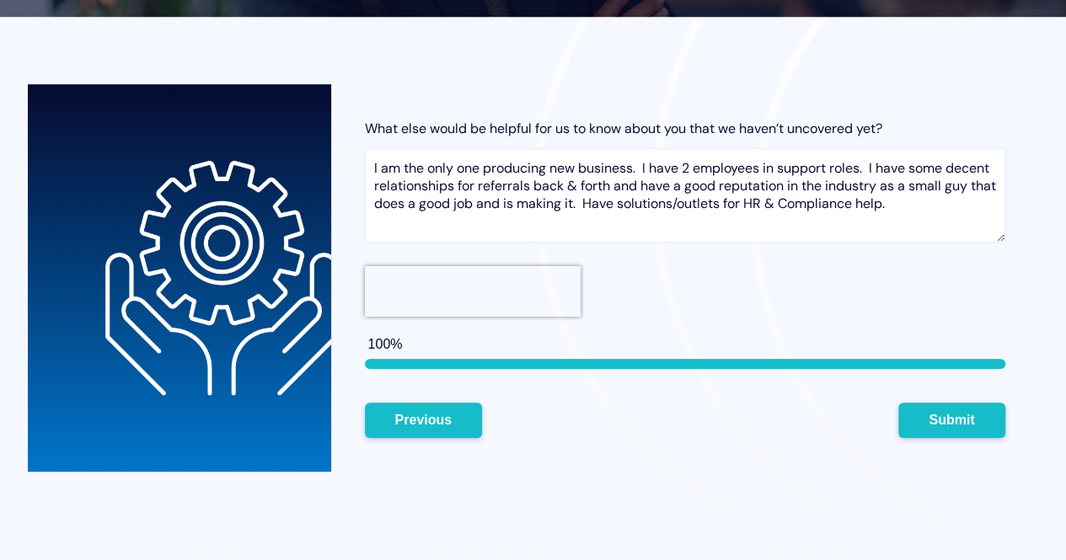
click at [973, 207] on textarea "I am the only one producing new business. I have 2 employees in support roles. …" at bounding box center [685, 195] width 640 height 94
type textarea "I am the only one producing new business. I have 2 employees in support roles. …"
click at [954, 418] on button "Submit" at bounding box center [951, 419] width 106 height 35
